Goal: Transaction & Acquisition: Subscribe to service/newsletter

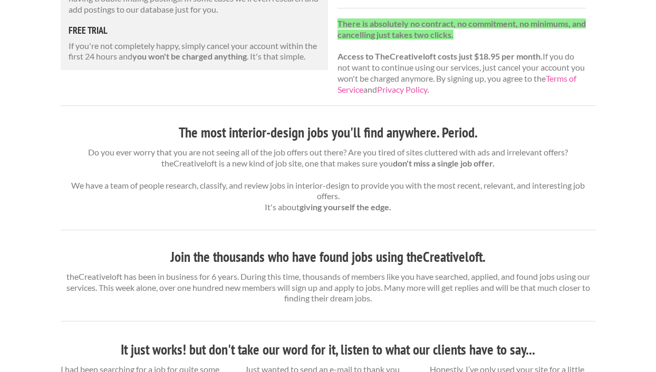
scroll to position [273, 0]
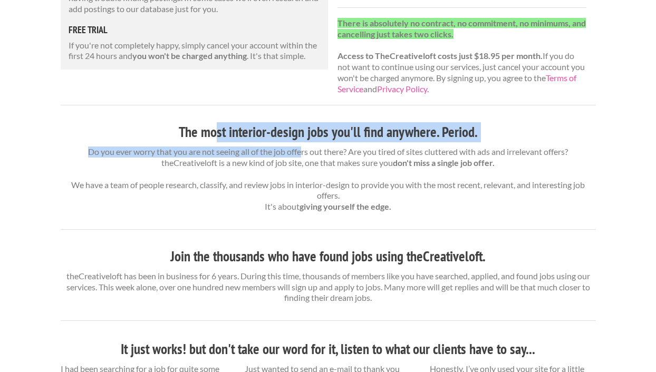
drag, startPoint x: 218, startPoint y: 127, endPoint x: 306, endPoint y: 150, distance: 90.7
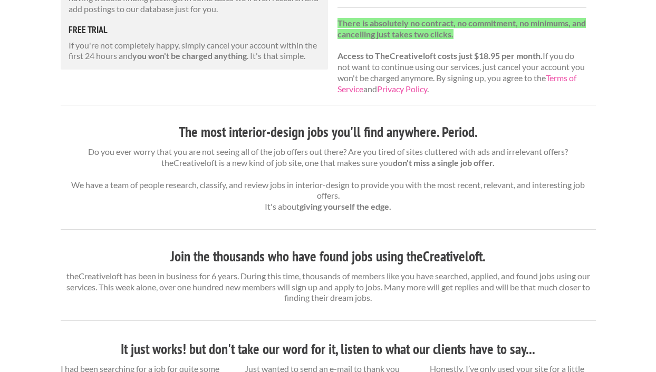
click at [308, 151] on p "Do you ever worry that you are not seeing all of the job offers out there? Are …" at bounding box center [328, 180] width 535 height 66
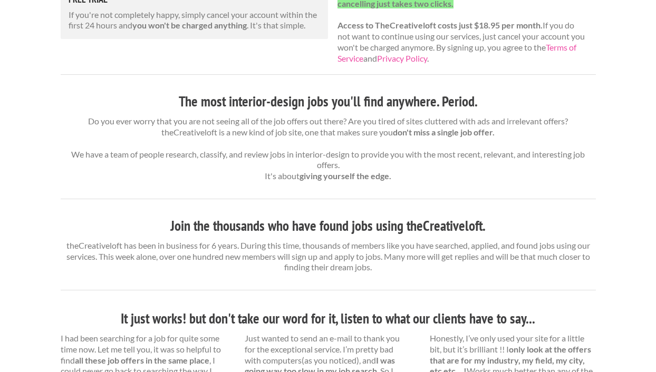
scroll to position [0, 0]
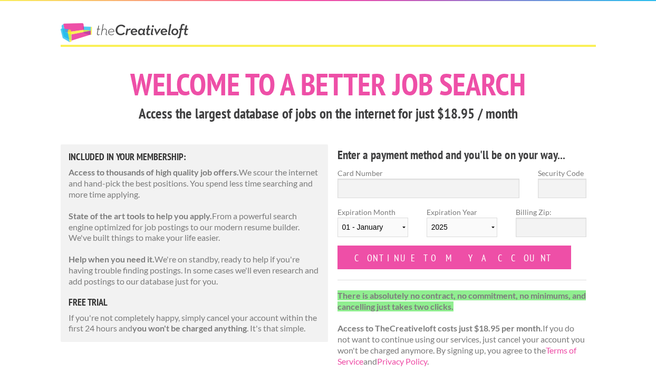
click at [138, 24] on link "The Creative Loft" at bounding box center [125, 32] width 128 height 19
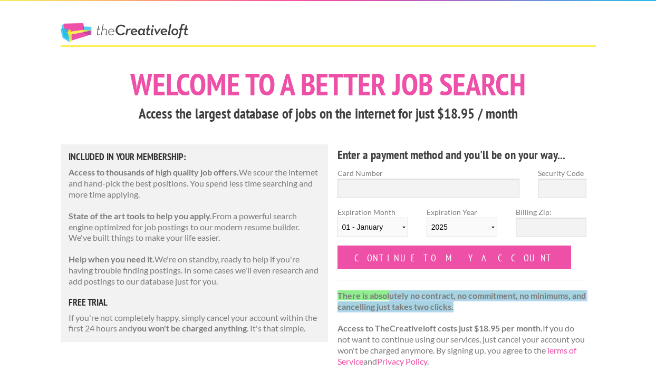
drag, startPoint x: 389, startPoint y: 300, endPoint x: 483, endPoint y: 312, distance: 94.6
click at [483, 312] on p "There is absolutely no contract, no commitment, no minimums, and cancelling jus…" at bounding box center [461, 329] width 249 height 77
click at [483, 311] on p "There is absolutely no contract, no commitment, no minimums, and cancelling jus…" at bounding box center [461, 329] width 249 height 77
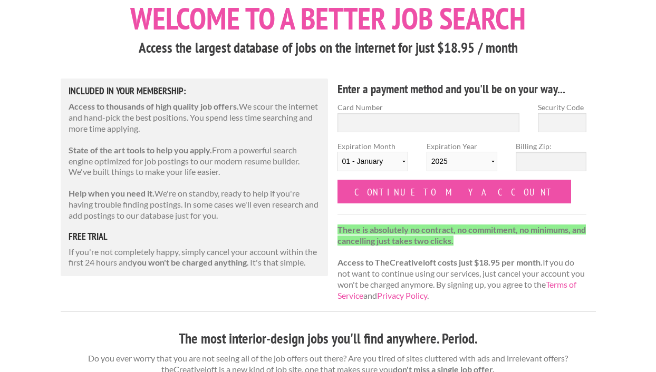
scroll to position [64, 0]
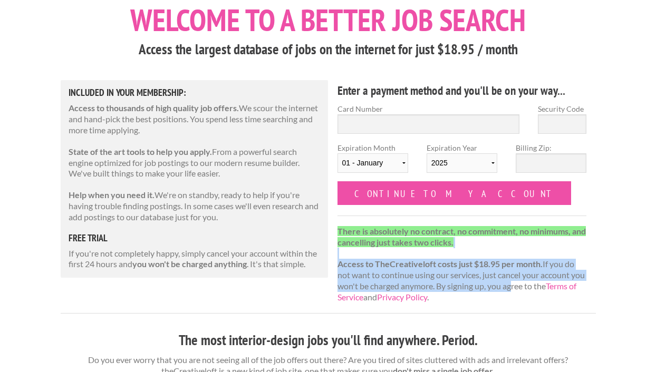
drag, startPoint x: 507, startPoint y: 292, endPoint x: 489, endPoint y: 260, distance: 36.1
click at [489, 260] on p "There is absolutely no contract, no commitment, no minimums, and cancelling jus…" at bounding box center [461, 264] width 249 height 77
click at [489, 260] on strong "Access to TheCreativeloft costs just $18.95 per month." at bounding box center [439, 264] width 205 height 10
